Goal: Obtain resource: Obtain resource

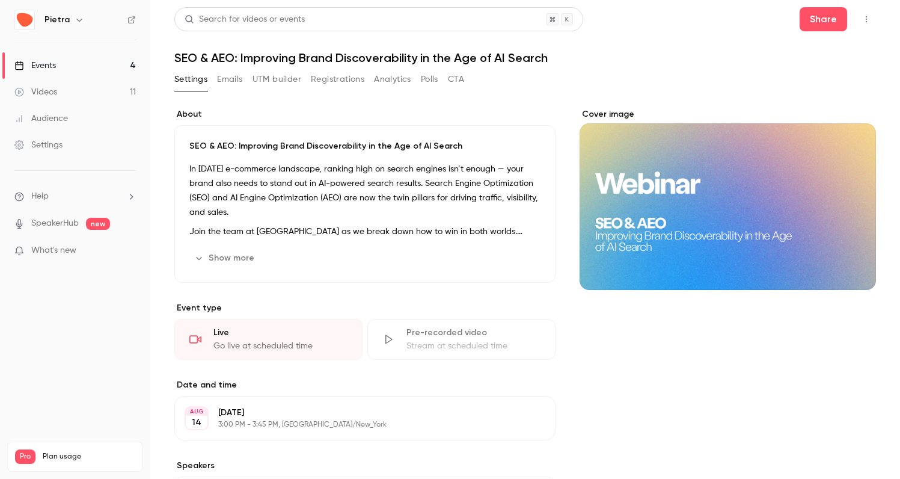
click at [54, 67] on div "Events" at bounding box center [34, 66] width 41 height 12
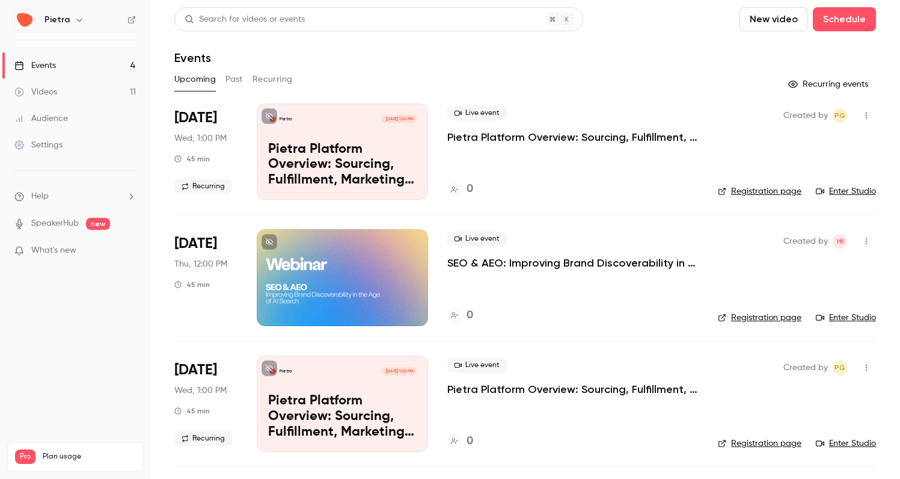
click at [230, 75] on button "Past" at bounding box center [234, 79] width 17 height 19
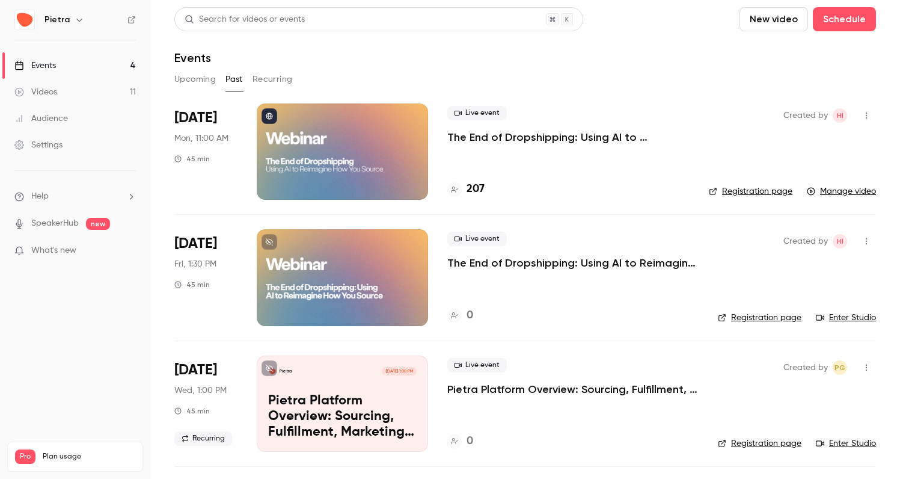
click at [497, 140] on p "The End of Dropshipping: Using AI to Reimagine How You Source" at bounding box center [568, 137] width 242 height 14
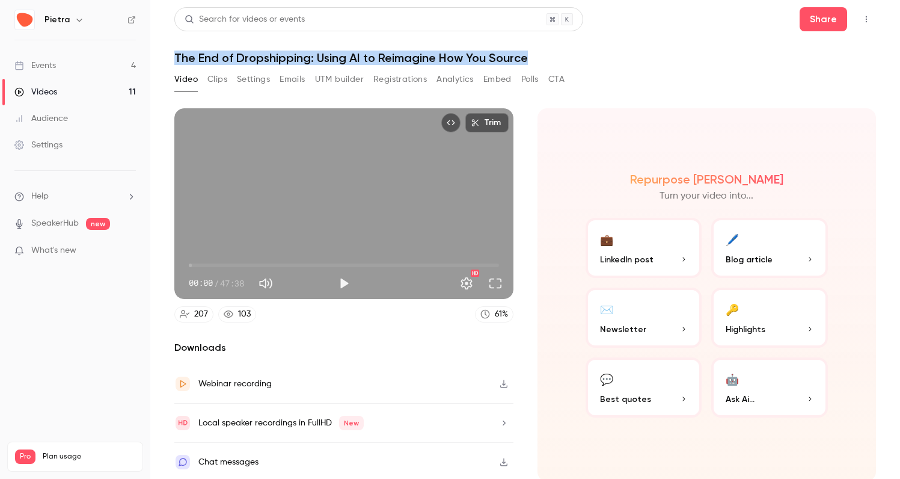
drag, startPoint x: 532, startPoint y: 57, endPoint x: 165, endPoint y: 55, distance: 366.8
click at [165, 55] on main "Search for videos or events Share The End of Dropshipping: Using AI to Reimagin…" at bounding box center [525, 239] width 750 height 479
copy h1 "The End of Dropshipping: Using AI to Reimagine How You Source"
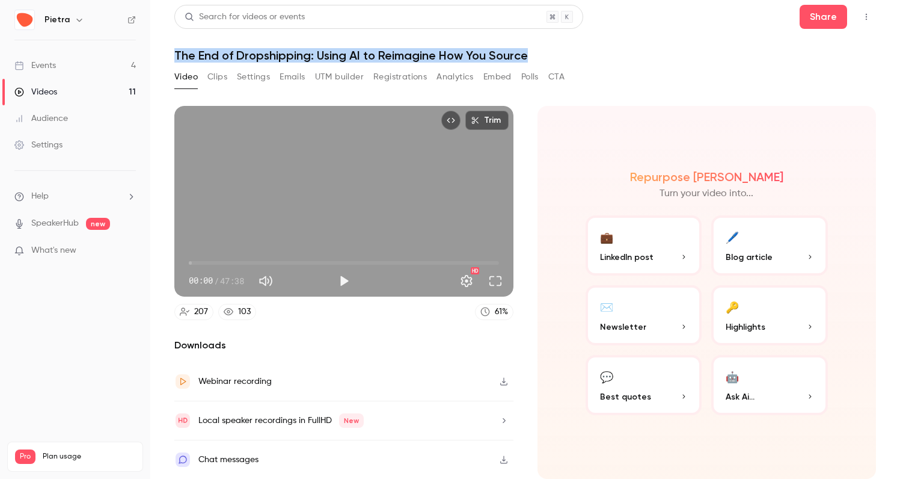
scroll to position [2, 0]
click at [191, 78] on button "Video" at bounding box center [185, 76] width 23 height 19
click at [218, 78] on button "Clips" at bounding box center [217, 76] width 20 height 19
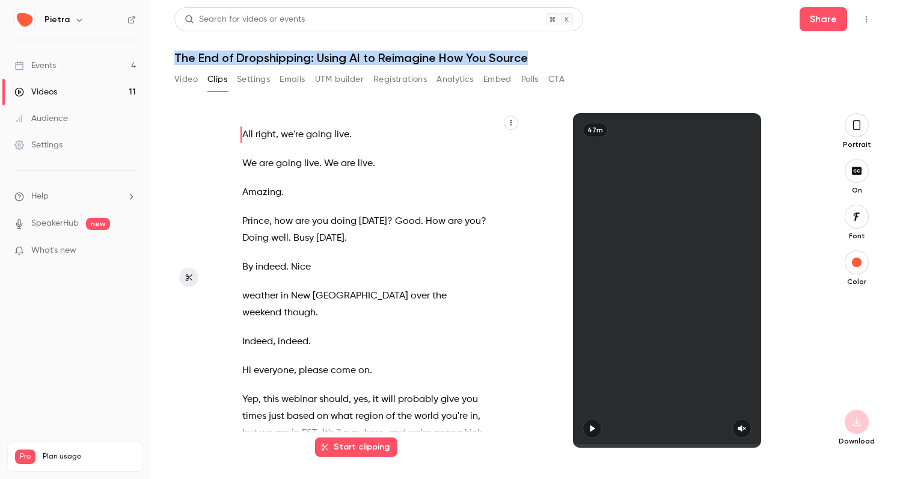
click at [249, 82] on button "Settings" at bounding box center [253, 79] width 33 height 19
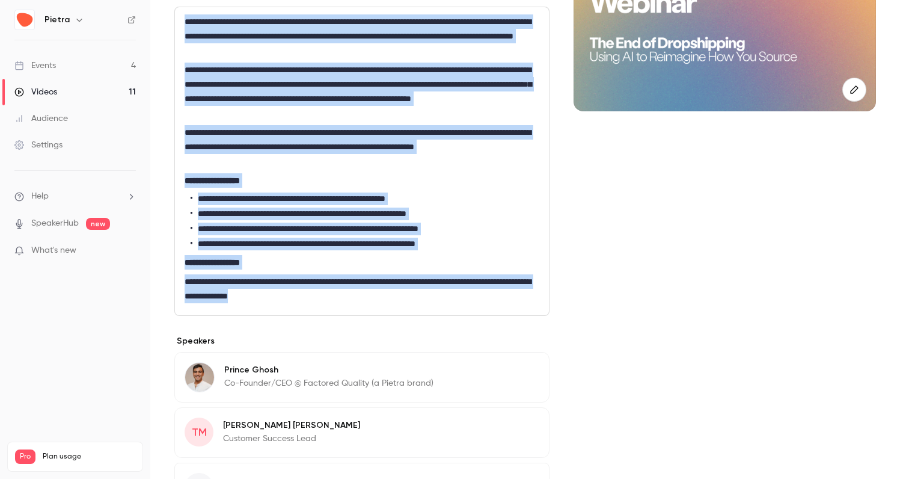
scroll to position [256, 0]
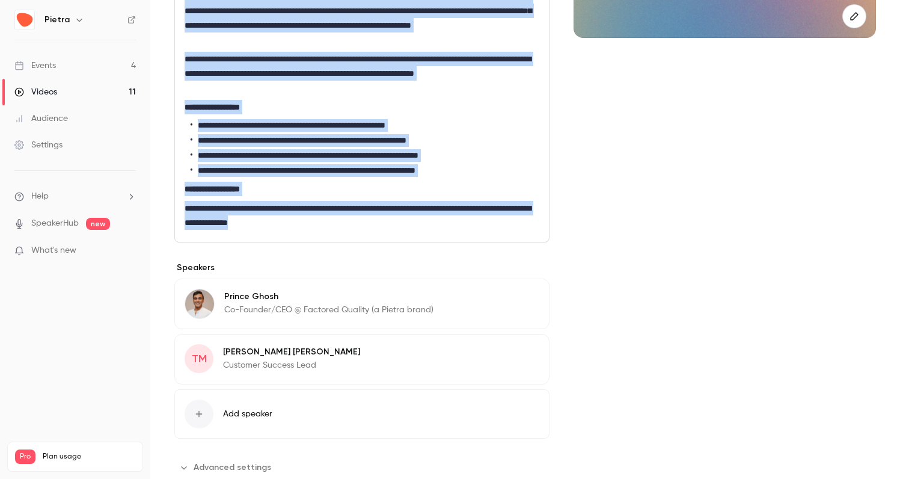
drag, startPoint x: 184, startPoint y: 203, endPoint x: 349, endPoint y: 222, distance: 165.9
click at [349, 222] on div "**********" at bounding box center [362, 88] width 374 height 308
copy div "**********"
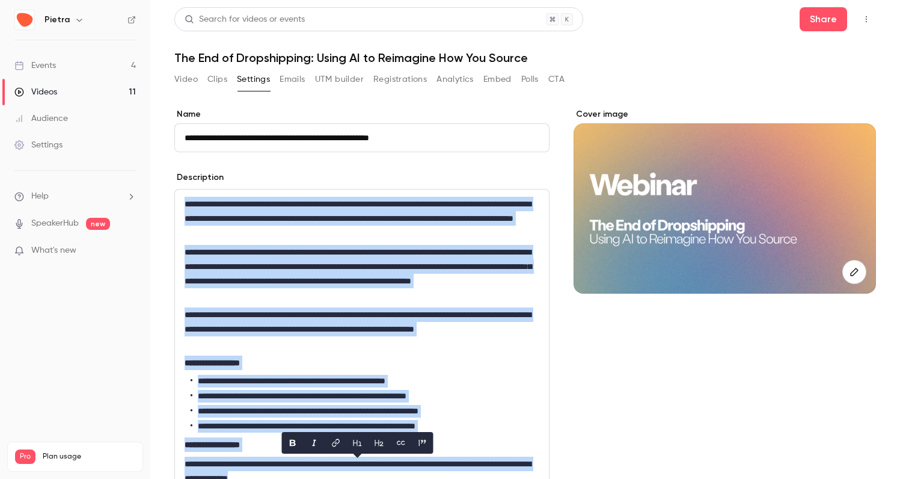
scroll to position [0, 0]
click at [226, 78] on button "Clips" at bounding box center [217, 79] width 20 height 19
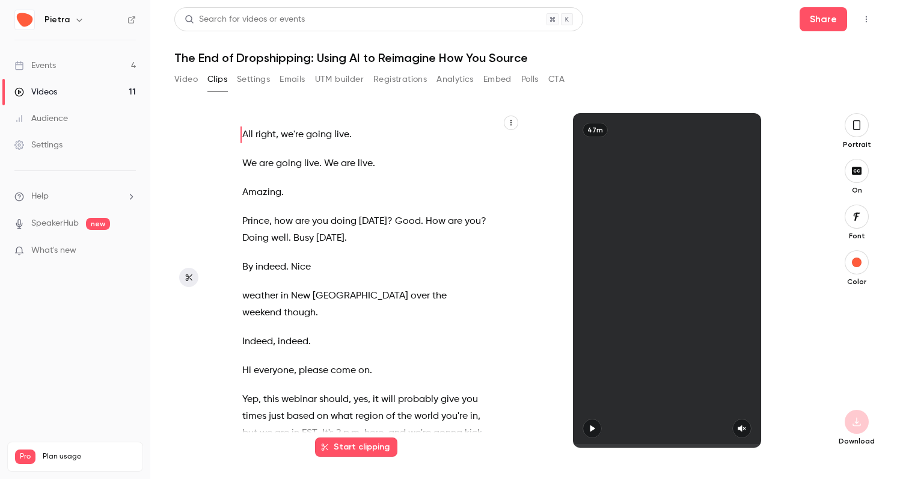
click at [243, 131] on span "All" at bounding box center [247, 134] width 11 height 17
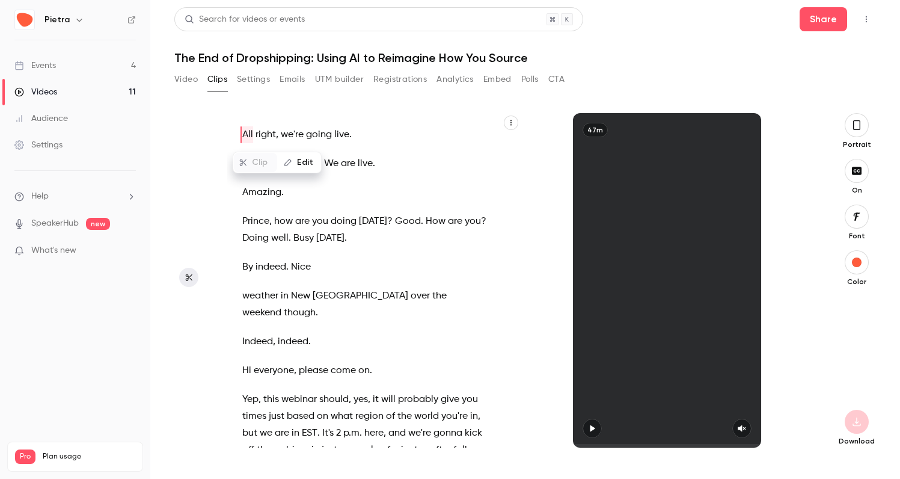
click at [513, 123] on icon "button" at bounding box center [511, 122] width 7 height 7
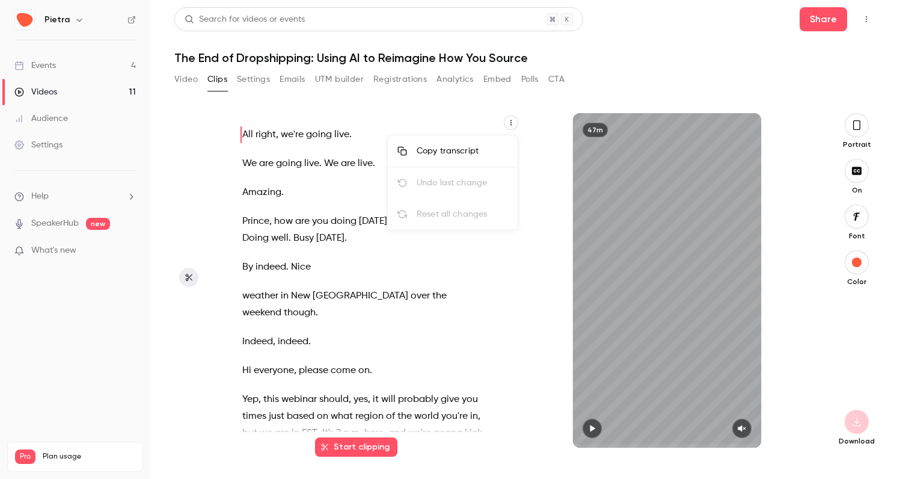
click at [477, 149] on div "Copy transcript" at bounding box center [462, 151] width 91 height 12
